Goal: Information Seeking & Learning: Learn about a topic

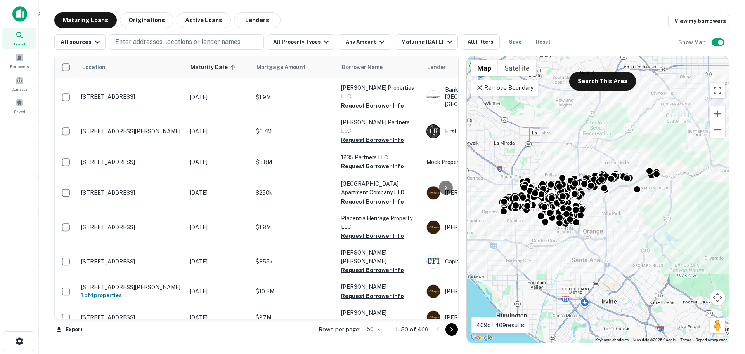
scroll to position [33, 0]
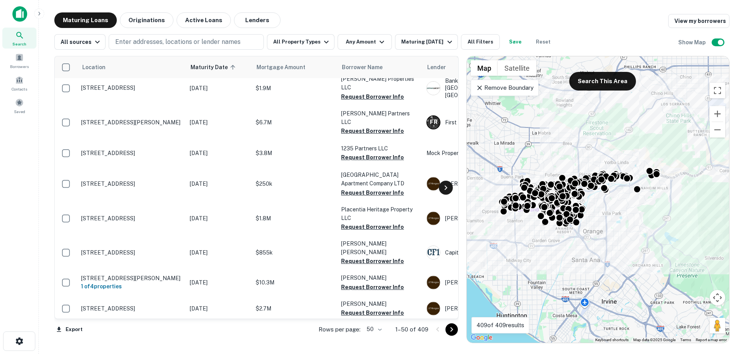
click at [447, 184] on icon at bounding box center [445, 187] width 9 height 9
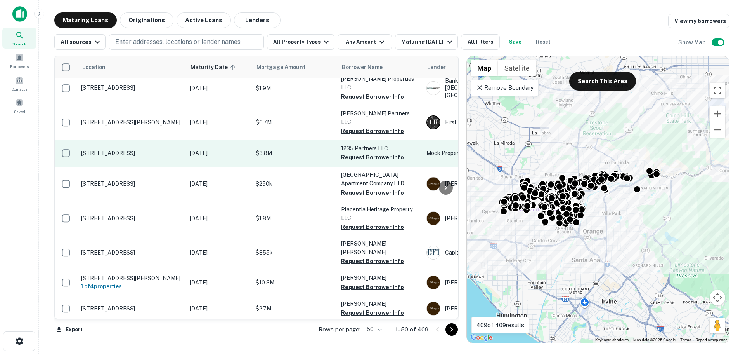
click at [100, 149] on p "[STREET_ADDRESS]" at bounding box center [131, 152] width 101 height 7
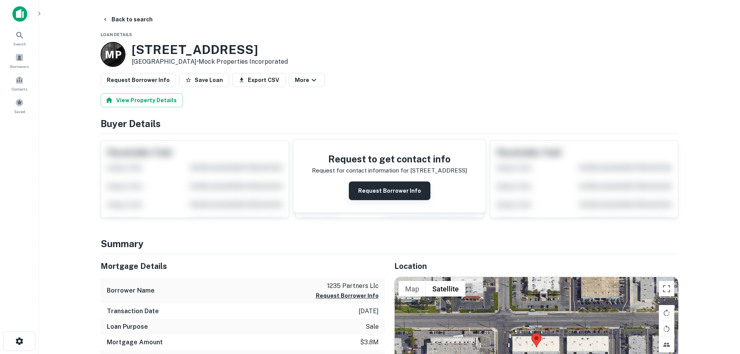
click at [411, 195] on button "Request Borrower Info" at bounding box center [390, 190] width 82 height 19
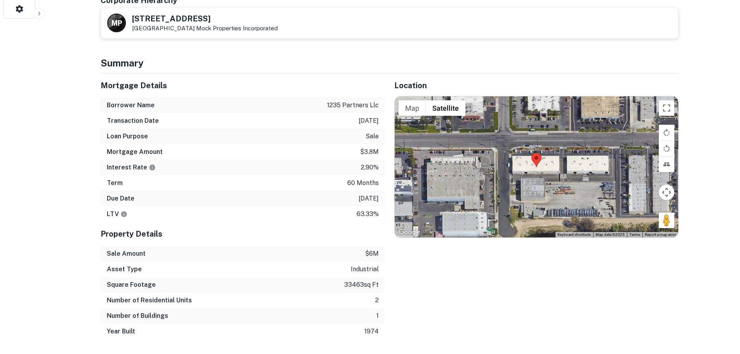
scroll to position [338, 0]
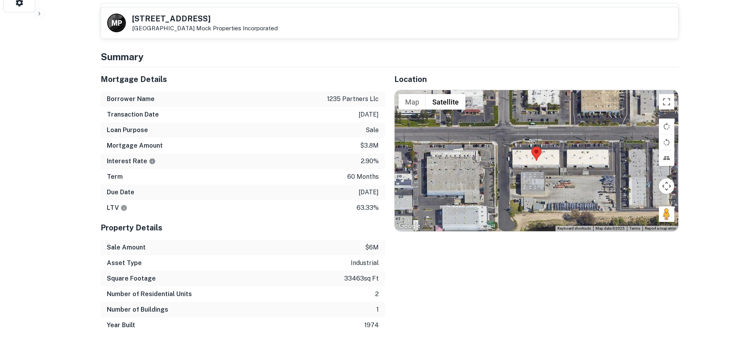
click at [435, 127] on div at bounding box center [535, 160] width 283 height 141
click at [524, 148] on div at bounding box center [535, 160] width 283 height 141
click at [663, 94] on button "Toggle fullscreen view" at bounding box center [666, 102] width 16 height 16
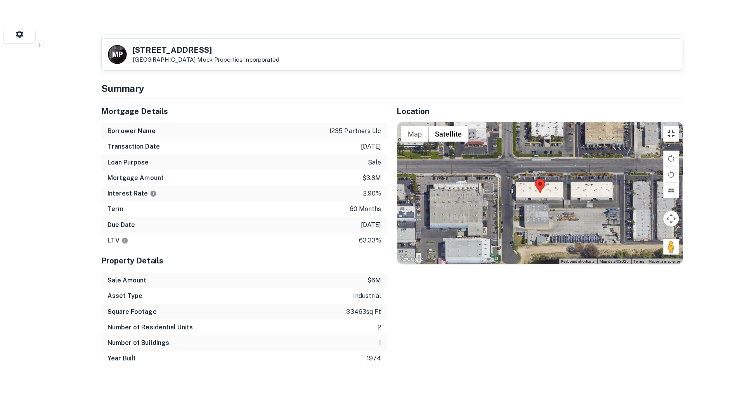
scroll to position [404, 0]
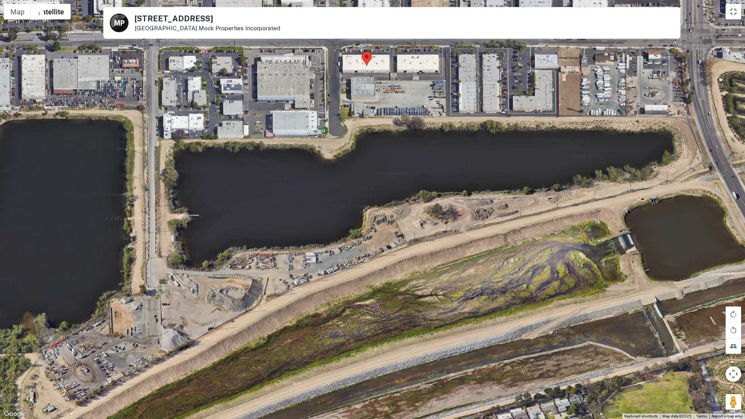
drag, startPoint x: 512, startPoint y: 182, endPoint x: 507, endPoint y: 41, distance: 141.4
click at [507, 41] on div at bounding box center [372, 209] width 745 height 419
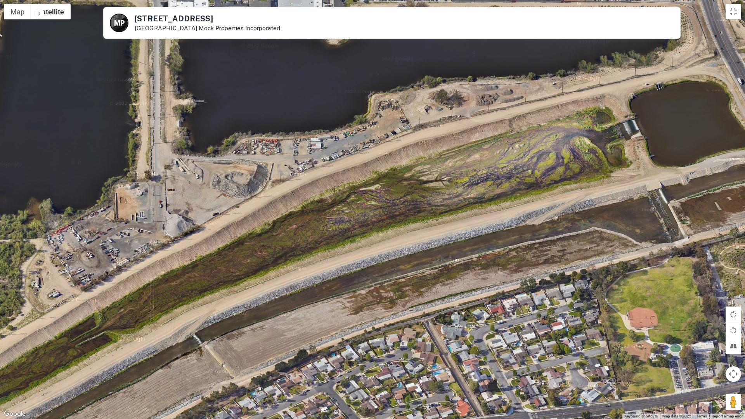
drag, startPoint x: 487, startPoint y: 282, endPoint x: 492, endPoint y: 165, distance: 117.7
click at [492, 165] on div at bounding box center [372, 209] width 745 height 419
click at [735, 347] on button "Tilt map" at bounding box center [734, 347] width 16 height 16
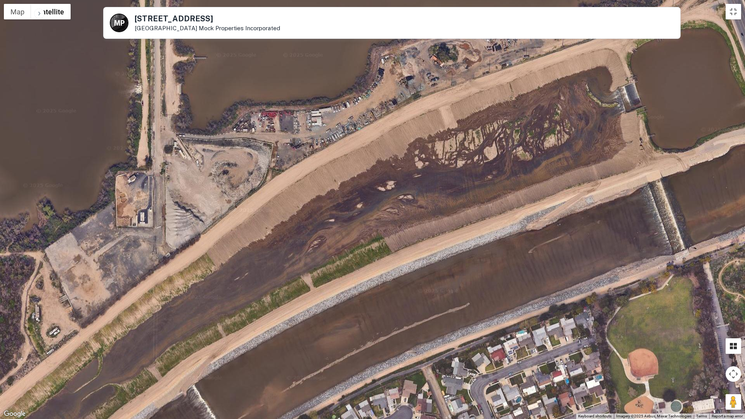
click at [733, 348] on button "Tilt map" at bounding box center [734, 347] width 16 height 16
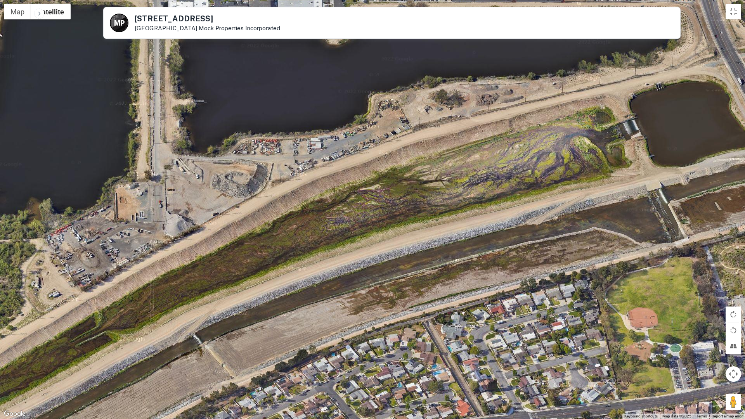
click at [733, 353] on button "Map camera controls" at bounding box center [734, 374] width 16 height 16
click at [712, 353] on button "Zoom out" at bounding box center [715, 394] width 16 height 16
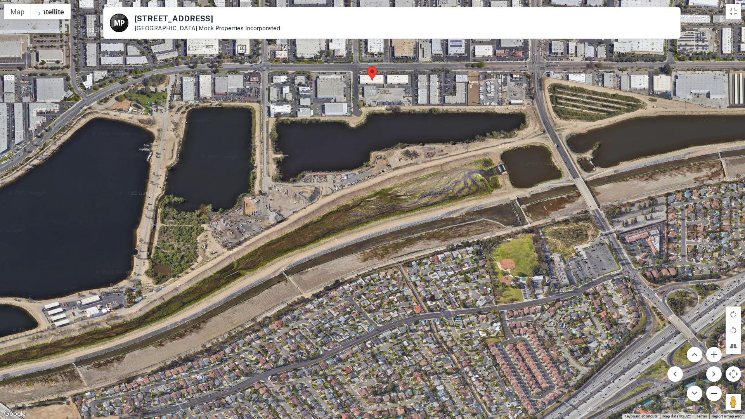
click at [712, 353] on button "Zoom out" at bounding box center [715, 394] width 16 height 16
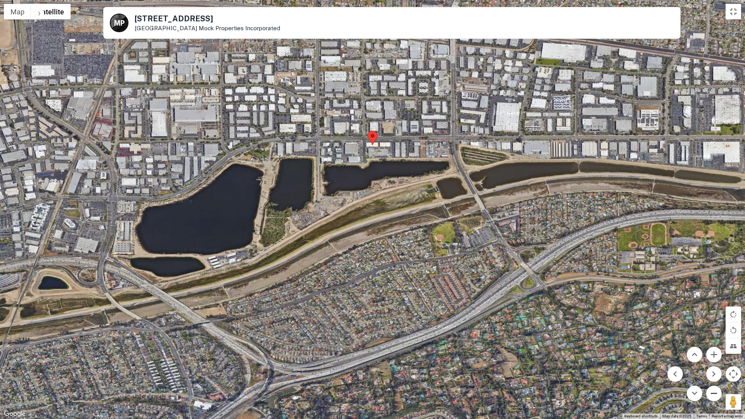
click at [712, 353] on button "Zoom out" at bounding box center [715, 394] width 16 height 16
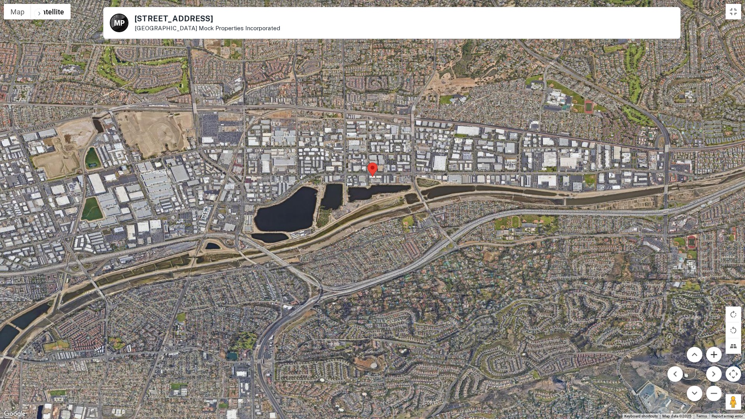
click at [711, 353] on button "Zoom in" at bounding box center [715, 355] width 16 height 16
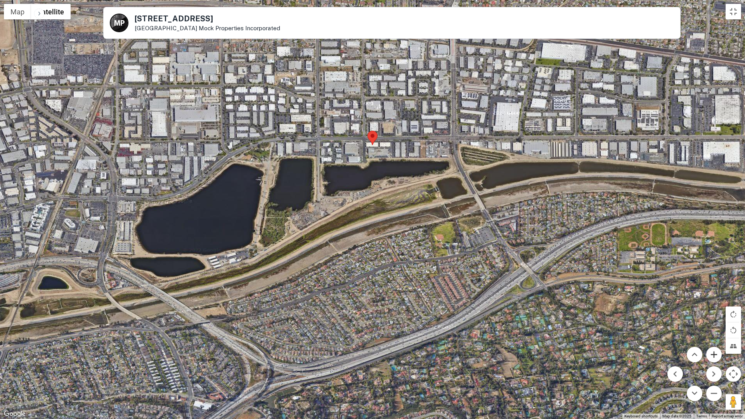
click at [711, 353] on button "Zoom in" at bounding box center [715, 355] width 16 height 16
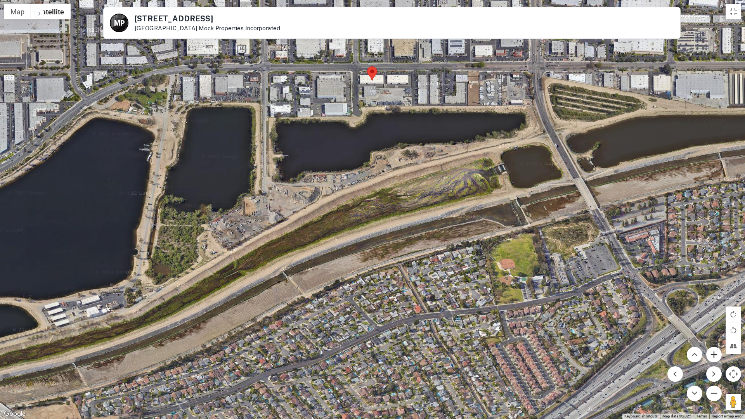
click at [711, 353] on button "Zoom in" at bounding box center [715, 355] width 16 height 16
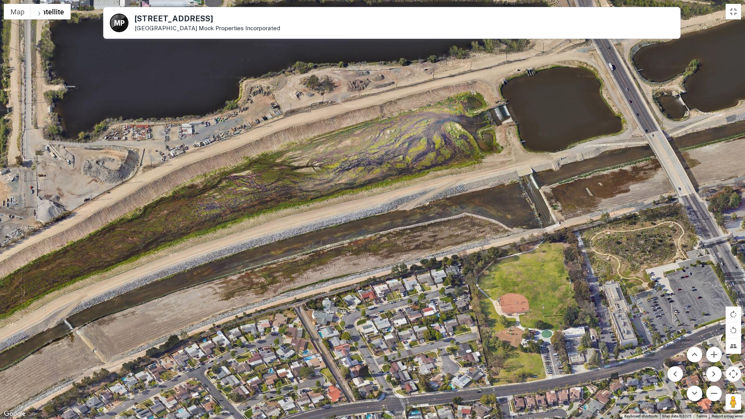
drag, startPoint x: 603, startPoint y: 279, endPoint x: 471, endPoint y: 263, distance: 132.6
click at [471, 263] on div at bounding box center [372, 209] width 745 height 419
click at [717, 353] on button "Zoom out" at bounding box center [715, 394] width 16 height 16
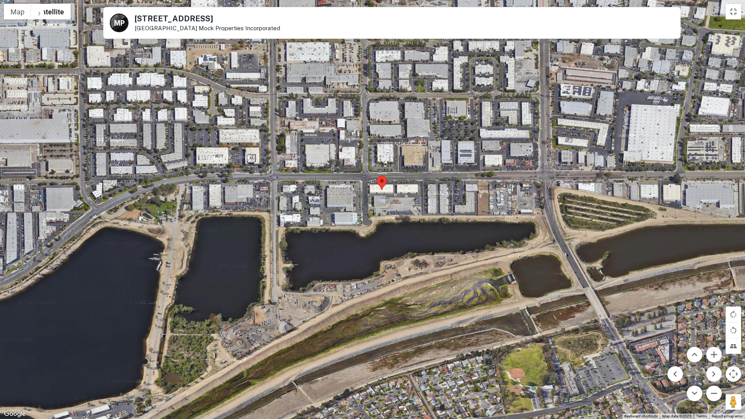
drag, startPoint x: 386, startPoint y: 162, endPoint x: 460, endPoint y: 281, distance: 140.4
click at [460, 281] on div at bounding box center [372, 209] width 745 height 419
click at [733, 15] on button "Toggle fullscreen view" at bounding box center [734, 12] width 16 height 16
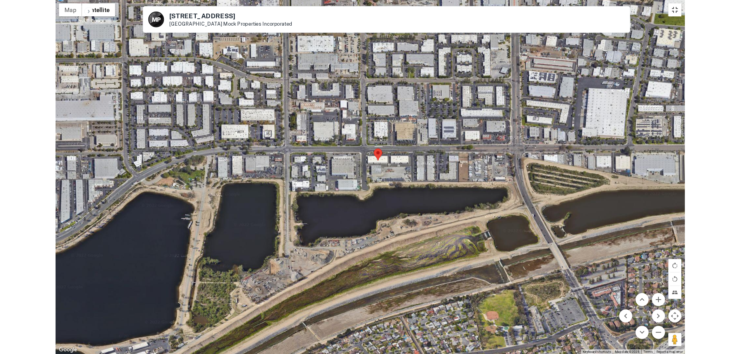
scroll to position [338, 0]
